Goal: Find specific page/section: Find specific page/section

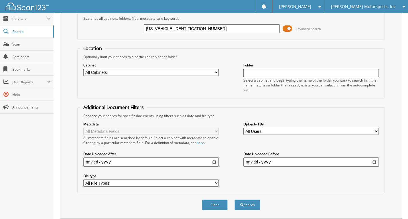
scroll to position [46, 0]
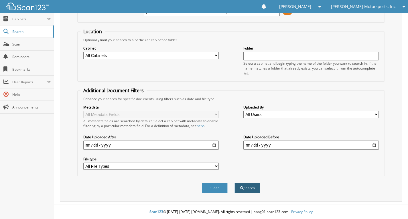
type input "[US_VEHICLE_IDENTIFICATION_NUMBER]"
click at [247, 186] on button "Search" at bounding box center [248, 188] width 26 height 11
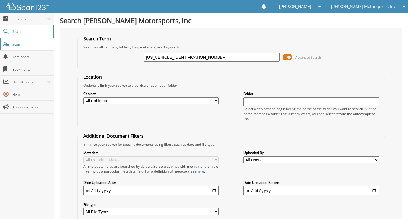
click at [20, 42] on span "Scan" at bounding box center [31, 44] width 39 height 5
